Goal: Find specific page/section: Find specific page/section

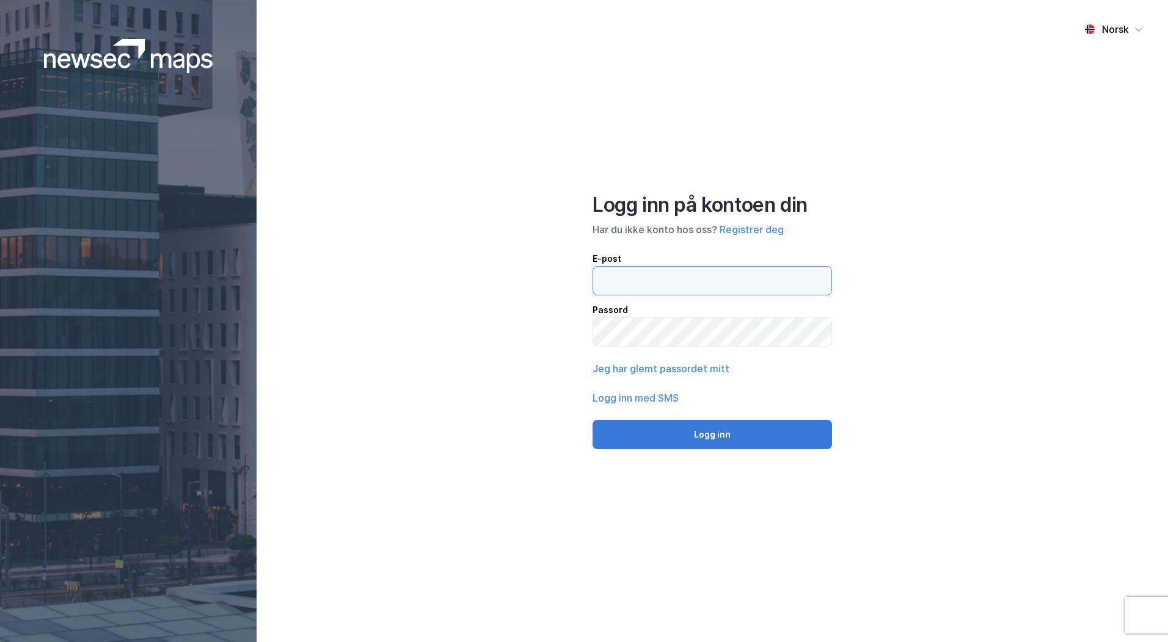
type input "[PERSON_NAME][EMAIL_ADDRESS][DOMAIN_NAME]"
click at [730, 439] on button "Logg inn" at bounding box center [711, 434] width 239 height 29
